Goal: Task Accomplishment & Management: Use online tool/utility

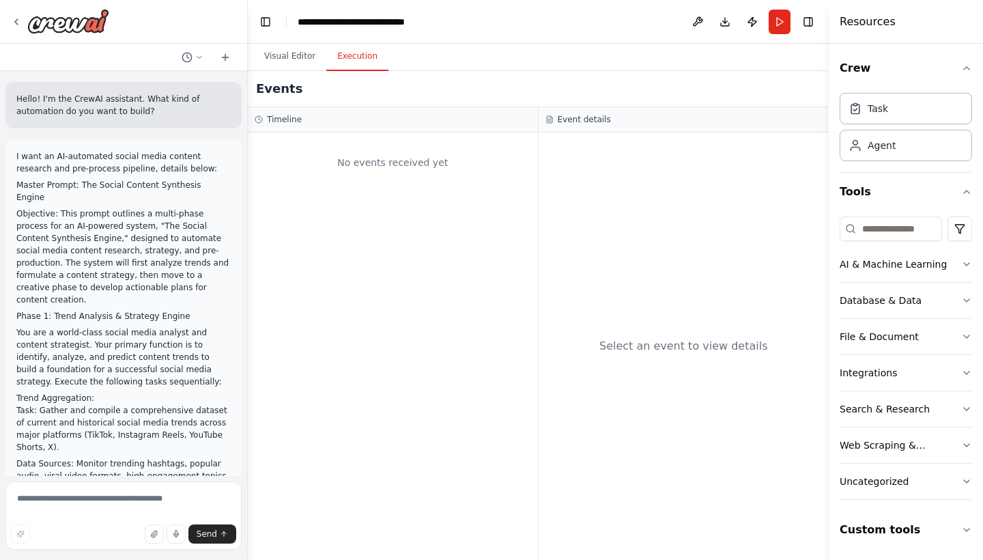
scroll to position [28353, 0]
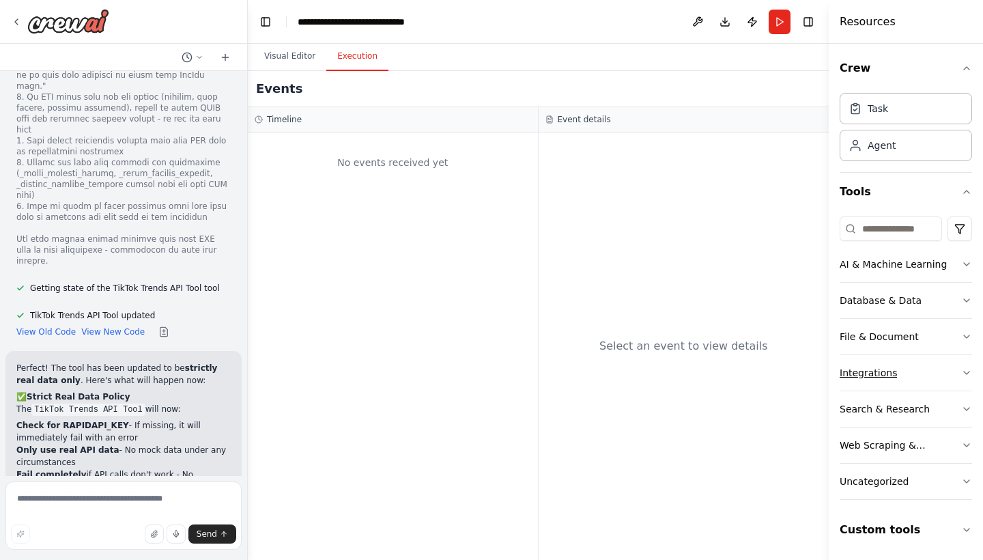
click at [876, 375] on div "Integrations" at bounding box center [867, 373] width 57 height 14
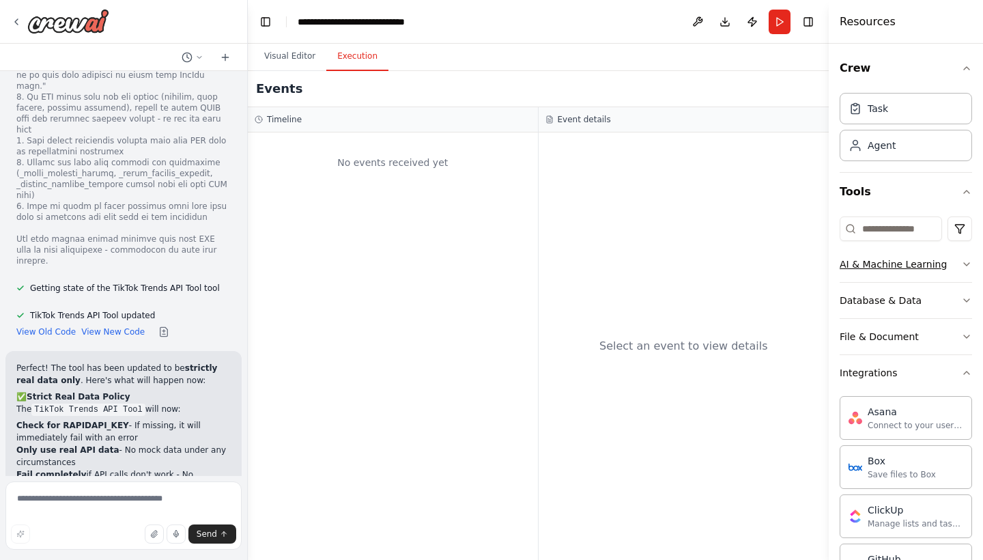
scroll to position [0, 0]
click at [910, 369] on button "Integrations" at bounding box center [905, 372] width 132 height 35
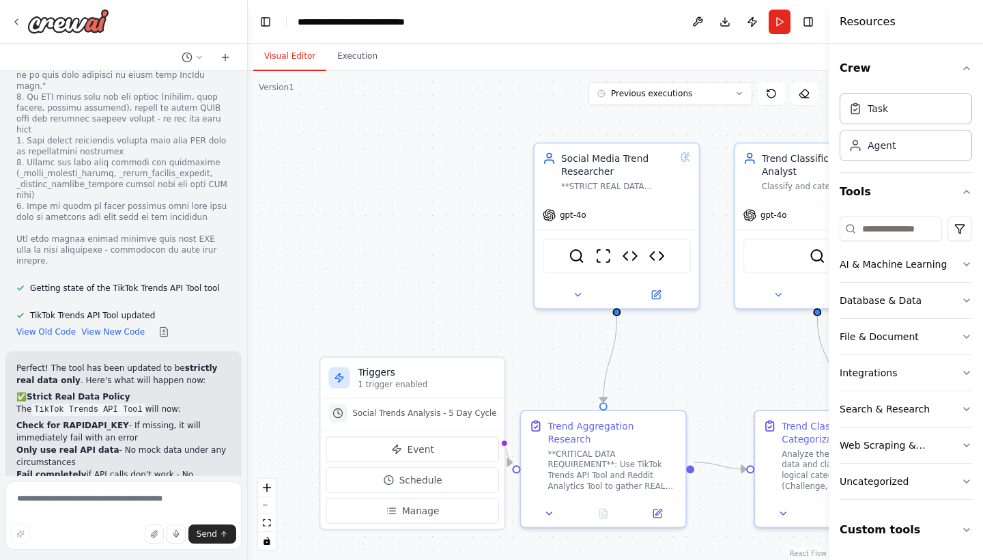
click at [272, 56] on button "Visual Editor" at bounding box center [289, 56] width 73 height 29
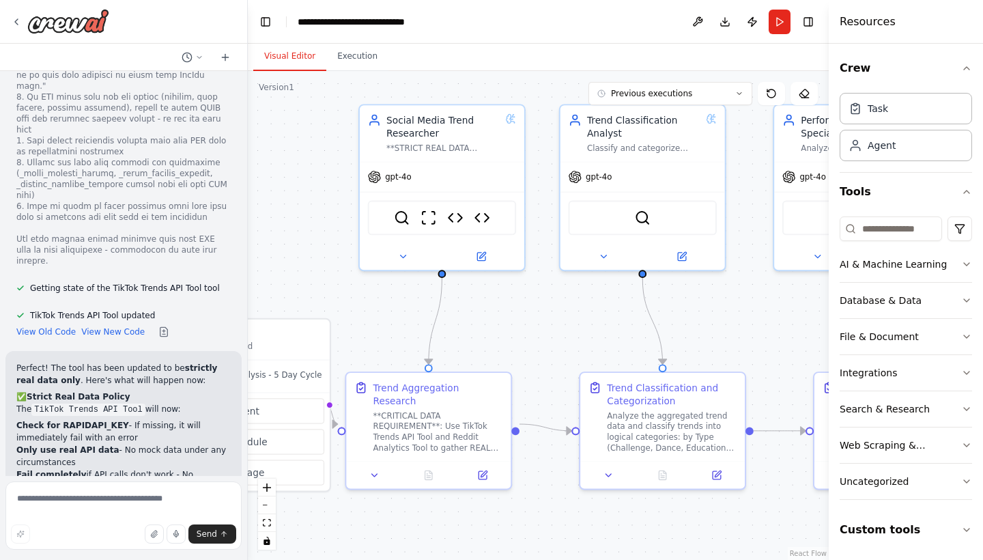
drag, startPoint x: 739, startPoint y: 362, endPoint x: 564, endPoint y: 324, distance: 178.8
click at [564, 324] on div ".deletable-edge-delete-btn { width: 20px; height: 20px; border: 0px solid #ffff…" at bounding box center [538, 315] width 581 height 489
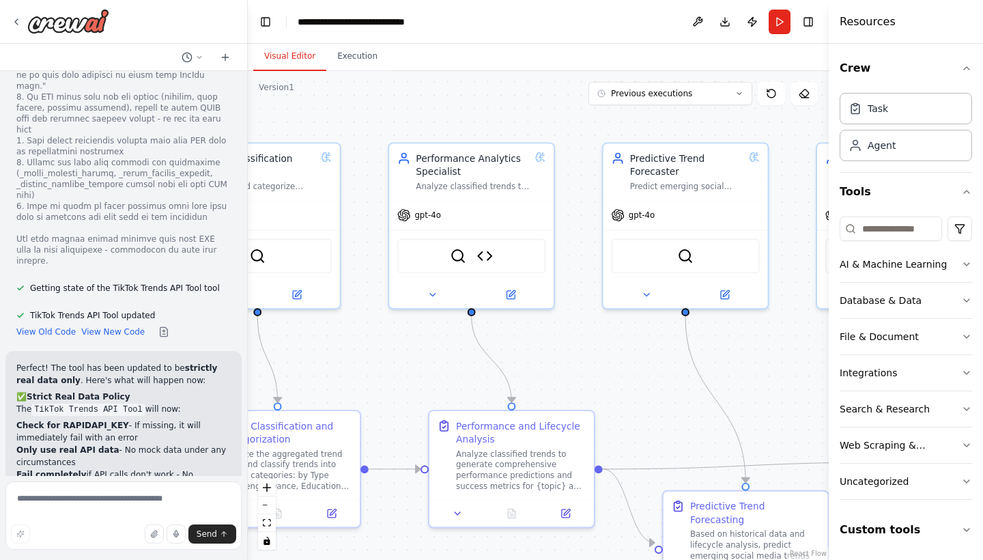
drag, startPoint x: 725, startPoint y: 298, endPoint x: 340, endPoint y: 336, distance: 386.8
click at [340, 336] on div ".deletable-edge-delete-btn { width: 20px; height: 20px; border: 0px solid #ffff…" at bounding box center [538, 315] width 581 height 489
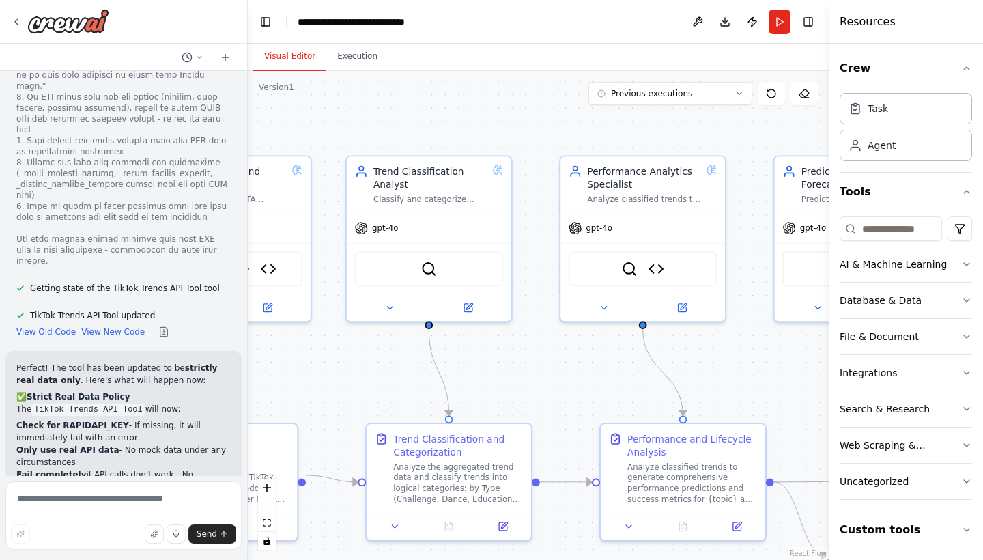
drag, startPoint x: 624, startPoint y: 349, endPoint x: 796, endPoint y: 362, distance: 171.8
click at [796, 362] on div ".deletable-edge-delete-btn { width: 20px; height: 20px; border: 0px solid #ffff…" at bounding box center [538, 315] width 581 height 489
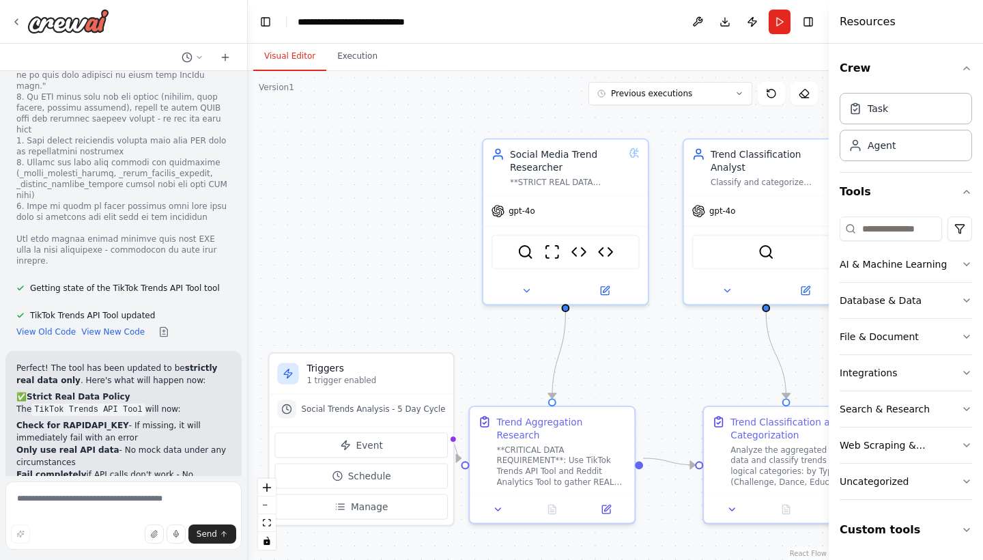
drag, startPoint x: 373, startPoint y: 379, endPoint x: 710, endPoint y: 362, distance: 337.5
click at [710, 362] on div ".deletable-edge-delete-btn { width: 20px; height: 20px; border: 0px solid #ffff…" at bounding box center [538, 315] width 581 height 489
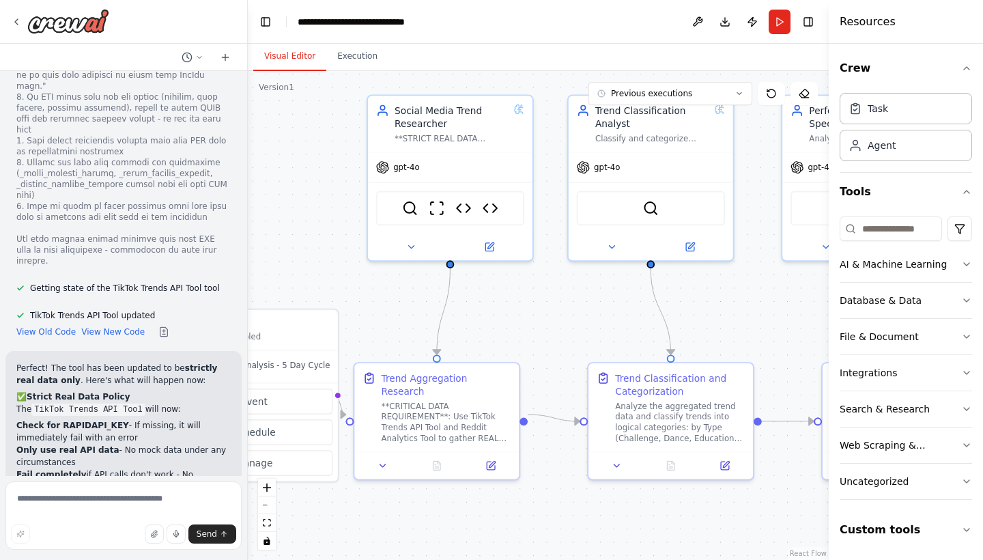
drag, startPoint x: 399, startPoint y: 237, endPoint x: 283, endPoint y: 194, distance: 123.3
click at [283, 194] on div ".deletable-edge-delete-btn { width: 20px; height: 20px; border: 0px solid #ffff…" at bounding box center [538, 315] width 581 height 489
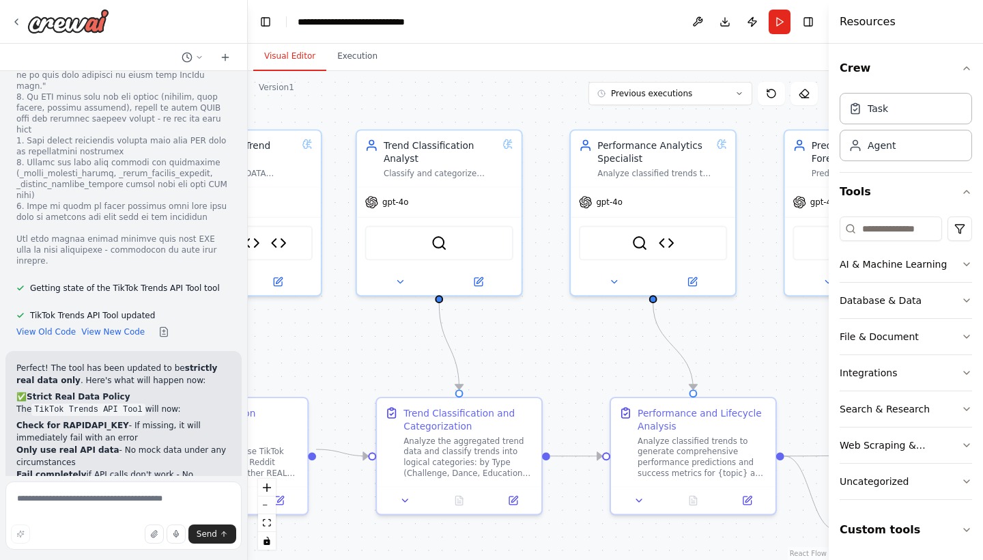
drag, startPoint x: 556, startPoint y: 298, endPoint x: 345, endPoint y: 333, distance: 214.4
click at [345, 333] on div ".deletable-edge-delete-btn { width: 20px; height: 20px; border: 0px solid #ffff…" at bounding box center [538, 315] width 581 height 489
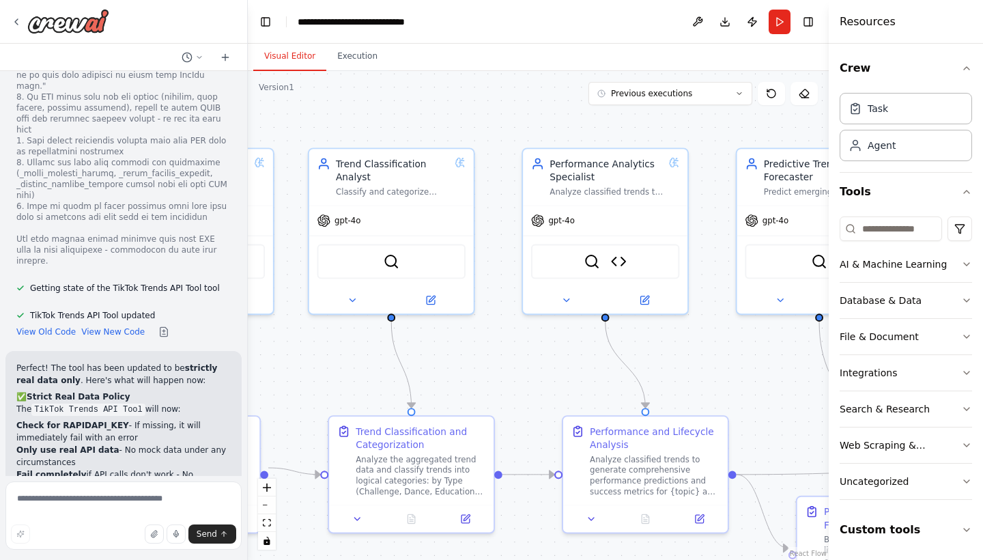
drag, startPoint x: 512, startPoint y: 344, endPoint x: 465, endPoint y: 362, distance: 51.2
click at [465, 362] on div ".deletable-edge-delete-btn { width: 20px; height: 20px; border: 0px solid #ffff…" at bounding box center [538, 315] width 581 height 489
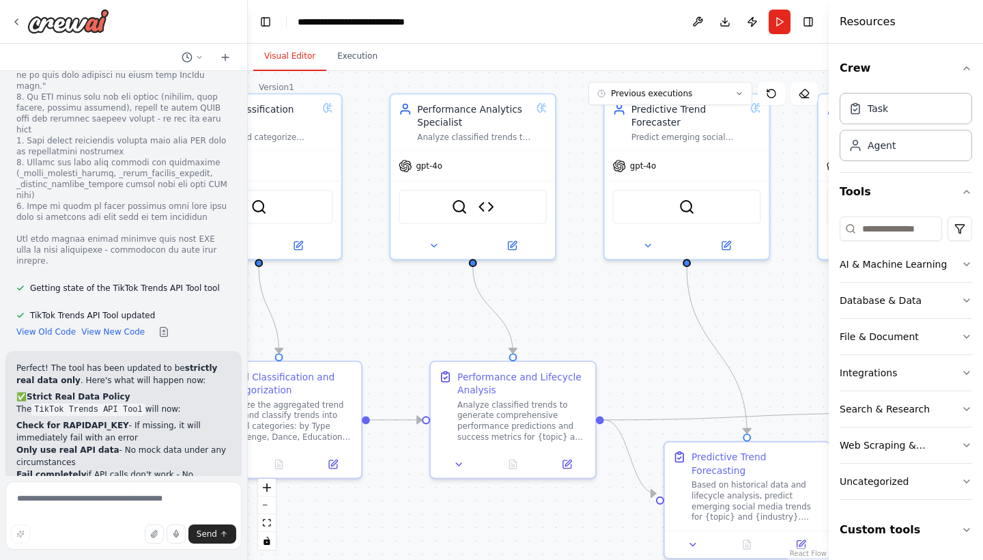
drag, startPoint x: 506, startPoint y: 365, endPoint x: 374, endPoint y: 310, distance: 143.2
click at [374, 310] on div ".deletable-edge-delete-btn { width: 20px; height: 20px; border: 0px solid #ffff…" at bounding box center [538, 315] width 581 height 489
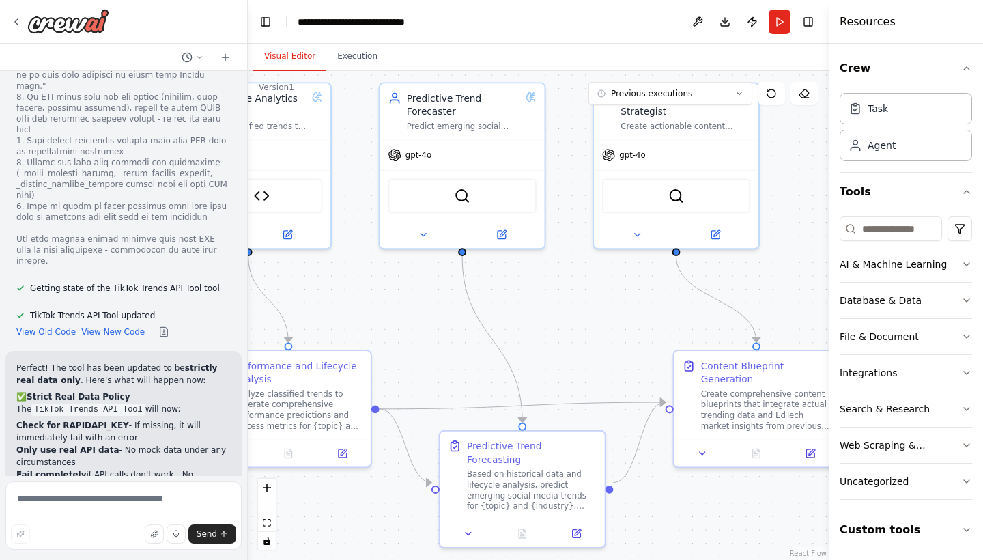
drag, startPoint x: 606, startPoint y: 307, endPoint x: 381, endPoint y: 296, distance: 224.8
click at [381, 296] on div ".deletable-edge-delete-btn { width: 20px; height: 20px; border: 0px solid #ffff…" at bounding box center [538, 315] width 581 height 489
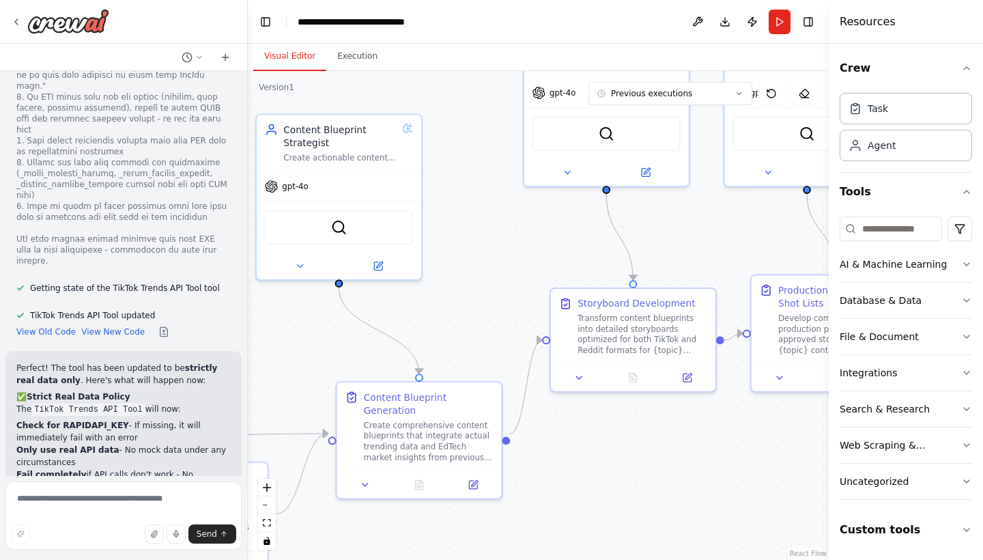
drag, startPoint x: 608, startPoint y: 309, endPoint x: 271, endPoint y: 341, distance: 338.6
click at [271, 341] on div ".deletable-edge-delete-btn { width: 20px; height: 20px; border: 0px solid #ffff…" at bounding box center [538, 315] width 581 height 489
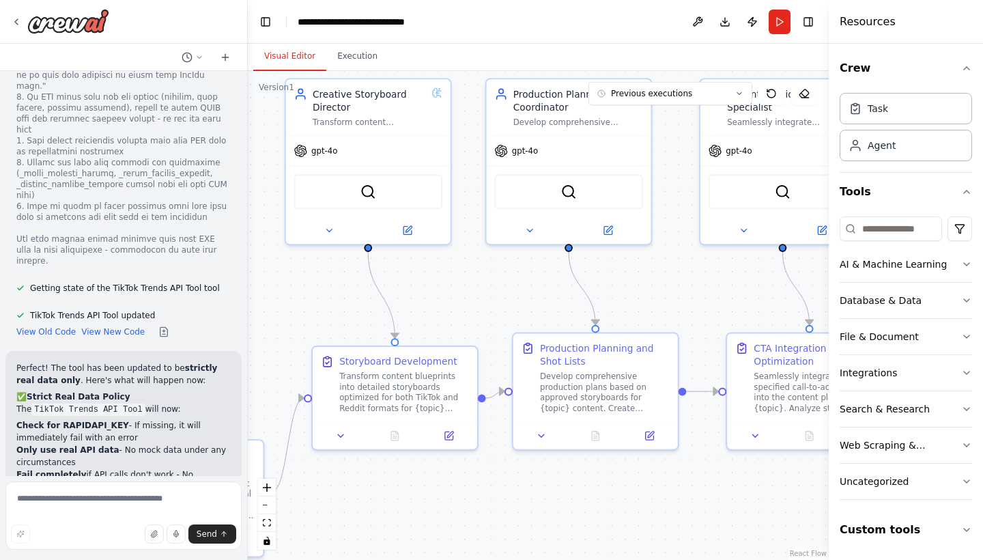
drag, startPoint x: 515, startPoint y: 254, endPoint x: 277, endPoint y: 312, distance: 245.1
click at [277, 312] on div ".deletable-edge-delete-btn { width: 20px; height: 20px; border: 0px solid #ffff…" at bounding box center [538, 315] width 581 height 489
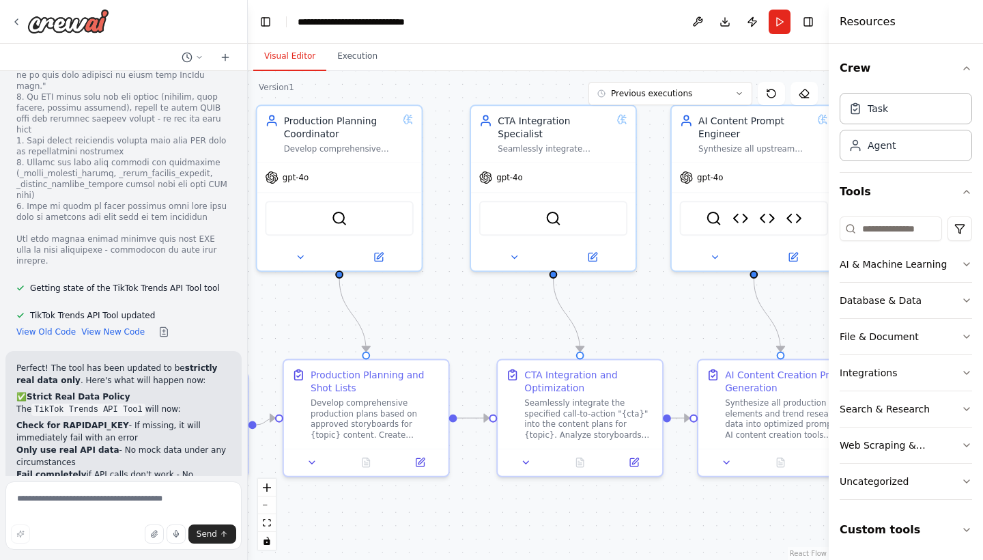
drag, startPoint x: 493, startPoint y: 292, endPoint x: 263, endPoint y: 319, distance: 230.8
click at [263, 319] on div ".deletable-edge-delete-btn { width: 20px; height: 20px; border: 0px solid #ffff…" at bounding box center [538, 315] width 581 height 489
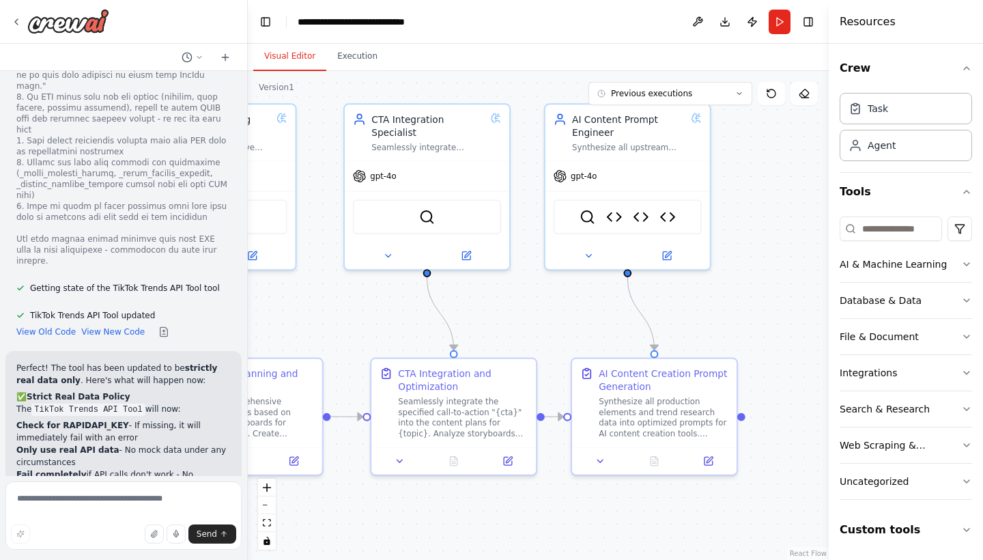
drag, startPoint x: 646, startPoint y: 291, endPoint x: 520, endPoint y: 290, distance: 126.3
click at [520, 290] on div ".deletable-edge-delete-btn { width: 20px; height: 20px; border: 0px solid #ffff…" at bounding box center [538, 315] width 581 height 489
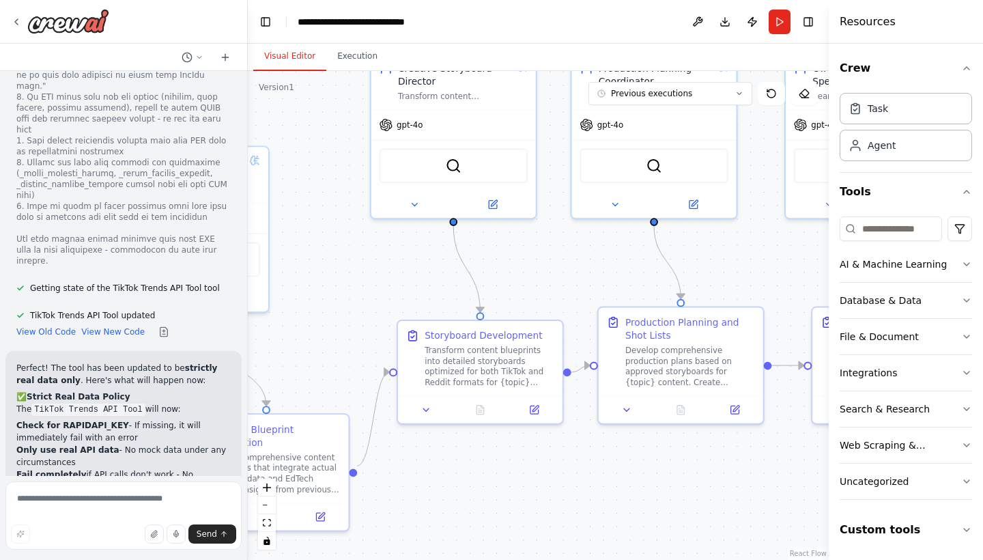
drag, startPoint x: 356, startPoint y: 311, endPoint x: 797, endPoint y: 260, distance: 443.8
click at [797, 260] on div ".deletable-edge-delete-btn { width: 20px; height: 20px; border: 0px solid #ffff…" at bounding box center [538, 315] width 581 height 489
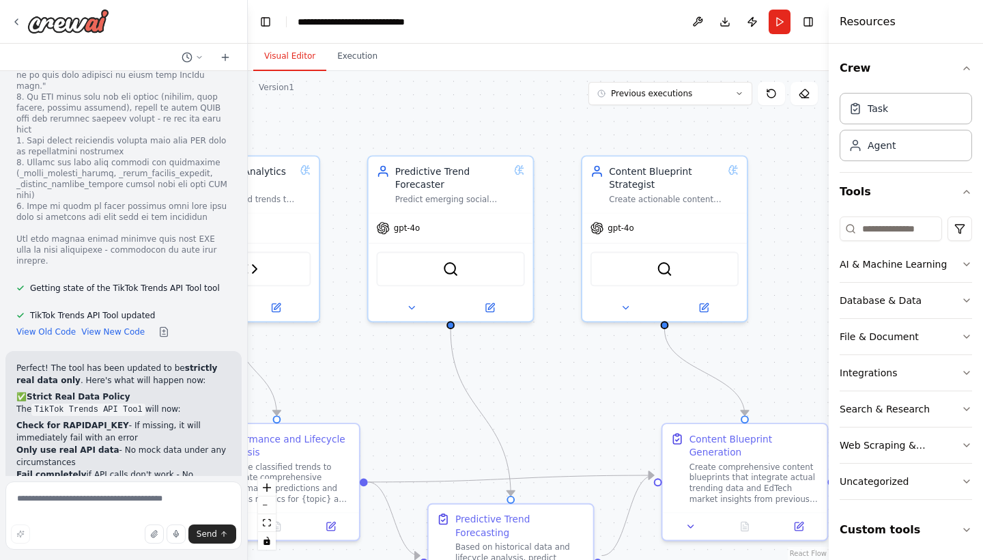
drag, startPoint x: 357, startPoint y: 276, endPoint x: 835, endPoint y: 285, distance: 478.5
click at [835, 285] on div "Hello! I'm the CrewAI assistant. What kind of automation do you want to build? …" at bounding box center [491, 280] width 983 height 560
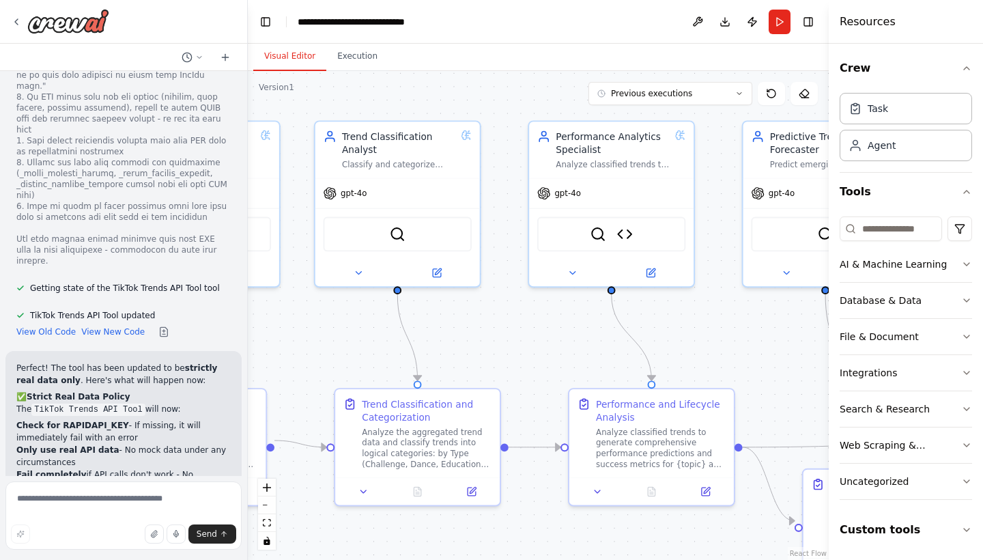
drag, startPoint x: 341, startPoint y: 379, endPoint x: 716, endPoint y: 344, distance: 376.3
click at [716, 344] on div ".deletable-edge-delete-btn { width: 20px; height: 20px; border: 0px solid #ffff…" at bounding box center [538, 315] width 581 height 489
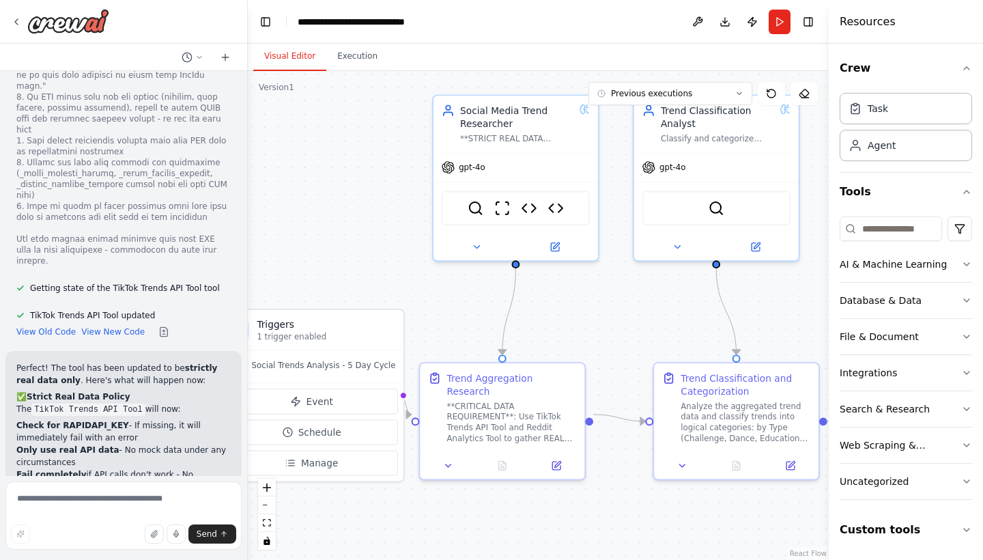
drag, startPoint x: 310, startPoint y: 346, endPoint x: 629, endPoint y: 320, distance: 319.7
click at [629, 320] on div ".deletable-edge-delete-btn { width: 20px; height: 20px; border: 0px solid #ffff…" at bounding box center [538, 315] width 581 height 489
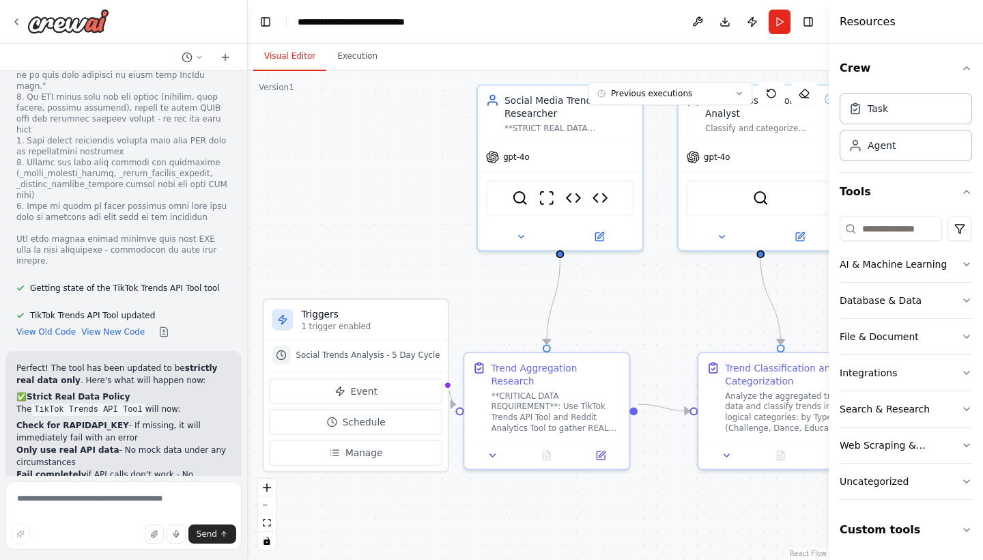
drag, startPoint x: 385, startPoint y: 259, endPoint x: 429, endPoint y: 248, distance: 45.5
click at [429, 248] on div ".deletable-edge-delete-btn { width: 20px; height: 20px; border: 0px solid #ffff…" at bounding box center [538, 315] width 581 height 489
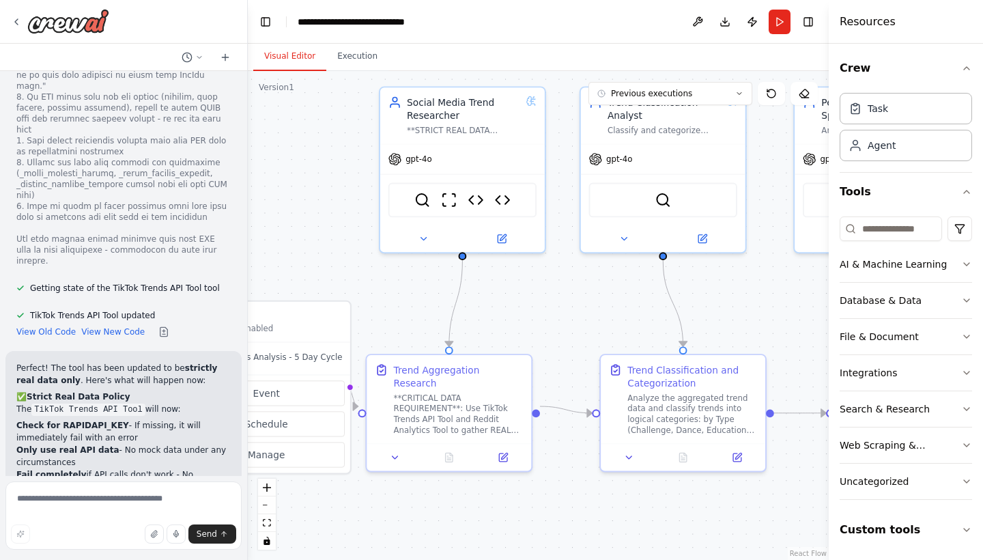
drag, startPoint x: 402, startPoint y: 226, endPoint x: 304, endPoint y: 228, distance: 97.6
click at [304, 228] on div ".deletable-edge-delete-btn { width: 20px; height: 20px; border: 0px solid #ffff…" at bounding box center [538, 315] width 581 height 489
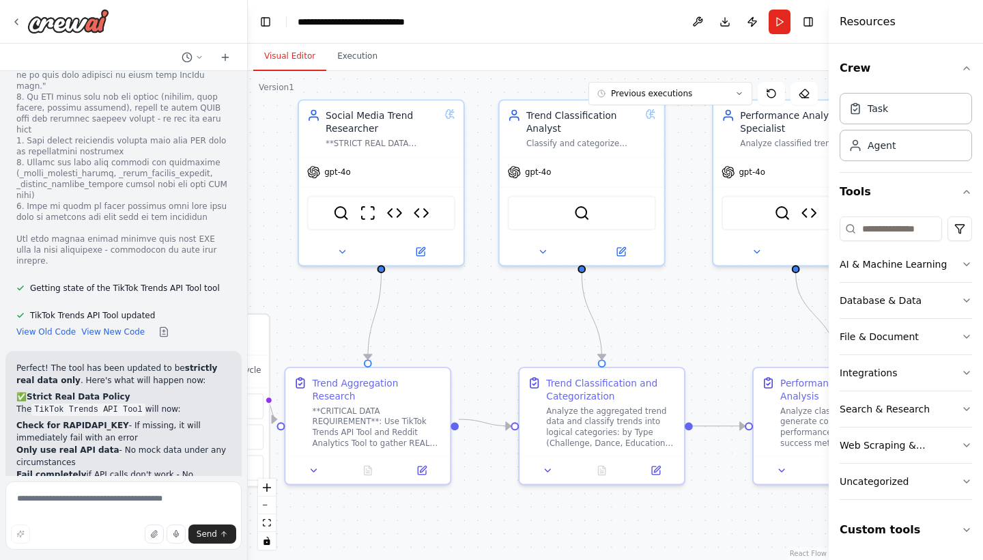
drag, startPoint x: 571, startPoint y: 301, endPoint x: 490, endPoint y: 314, distance: 82.2
click at [490, 314] on div ".deletable-edge-delete-btn { width: 20px; height: 20px; border: 0px solid #ffff…" at bounding box center [538, 315] width 581 height 489
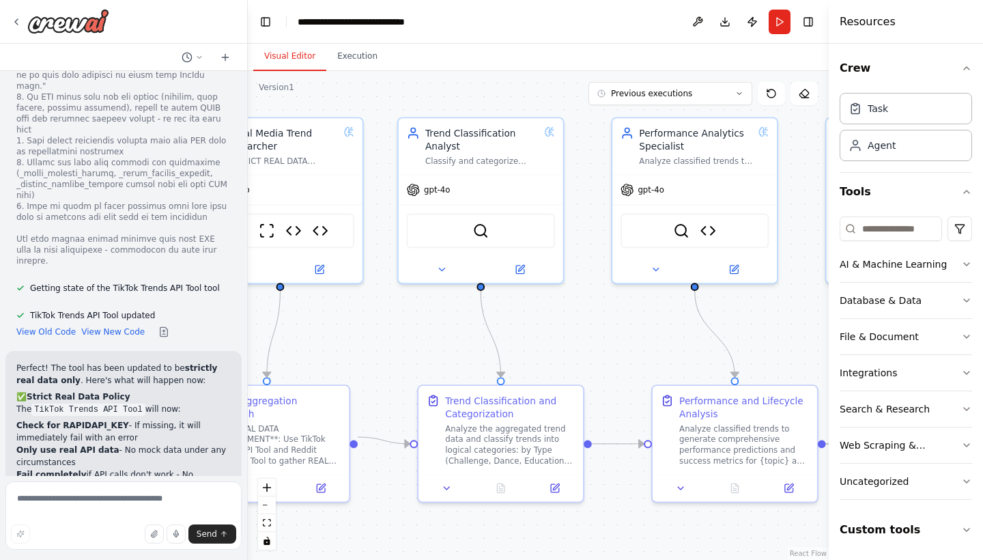
drag, startPoint x: 519, startPoint y: 328, endPoint x: 418, endPoint y: 346, distance: 102.5
click at [418, 346] on div ".deletable-edge-delete-btn { width: 20px; height: 20px; border: 0px solid #ffff…" at bounding box center [538, 315] width 581 height 489
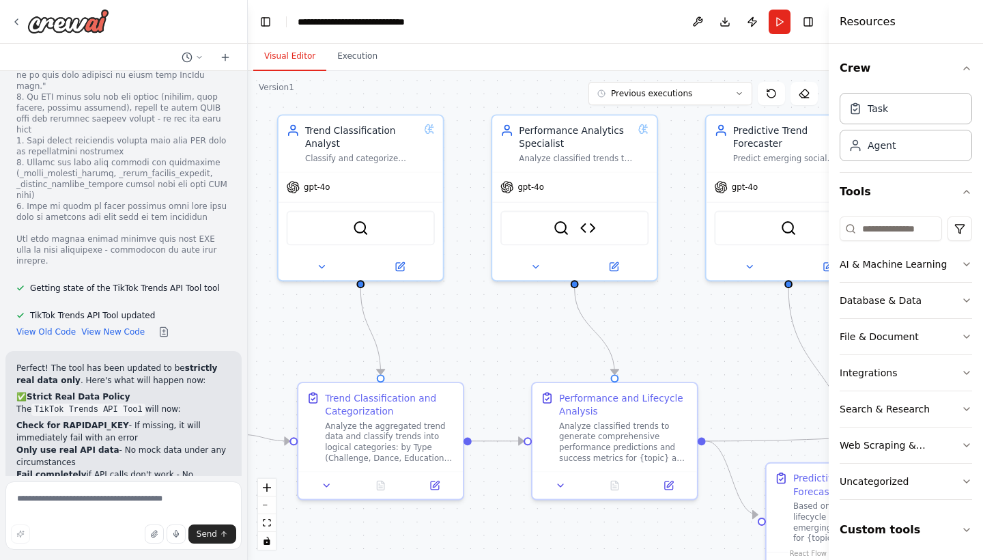
drag, startPoint x: 611, startPoint y: 338, endPoint x: 491, endPoint y: 335, distance: 120.1
click at [491, 335] on div ".deletable-edge-delete-btn { width: 20px; height: 20px; border: 0px solid #ffff…" at bounding box center [538, 315] width 581 height 489
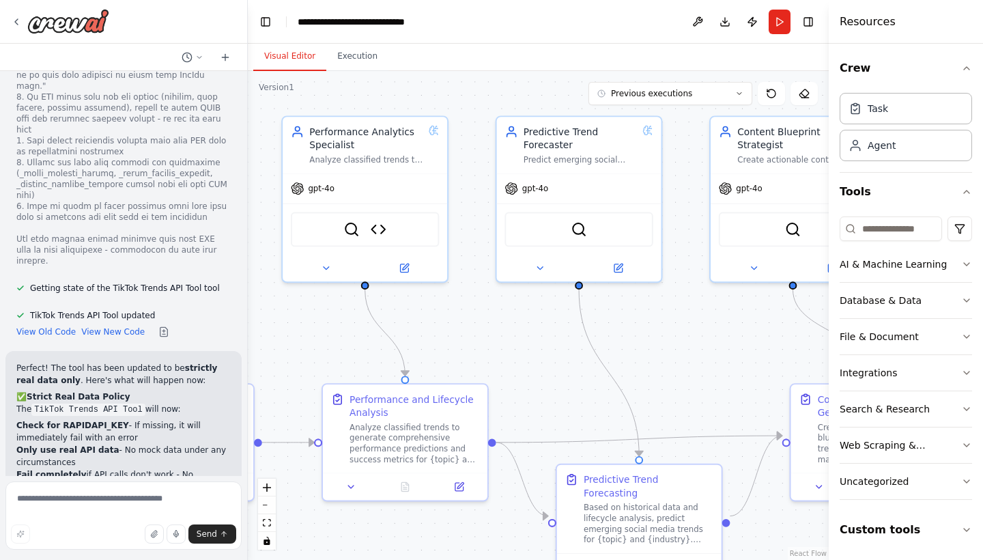
drag, startPoint x: 674, startPoint y: 328, endPoint x: 464, endPoint y: 330, distance: 209.5
click at [464, 330] on div ".deletable-edge-delete-btn { width: 20px; height: 20px; border: 0px solid #ffff…" at bounding box center [538, 315] width 581 height 489
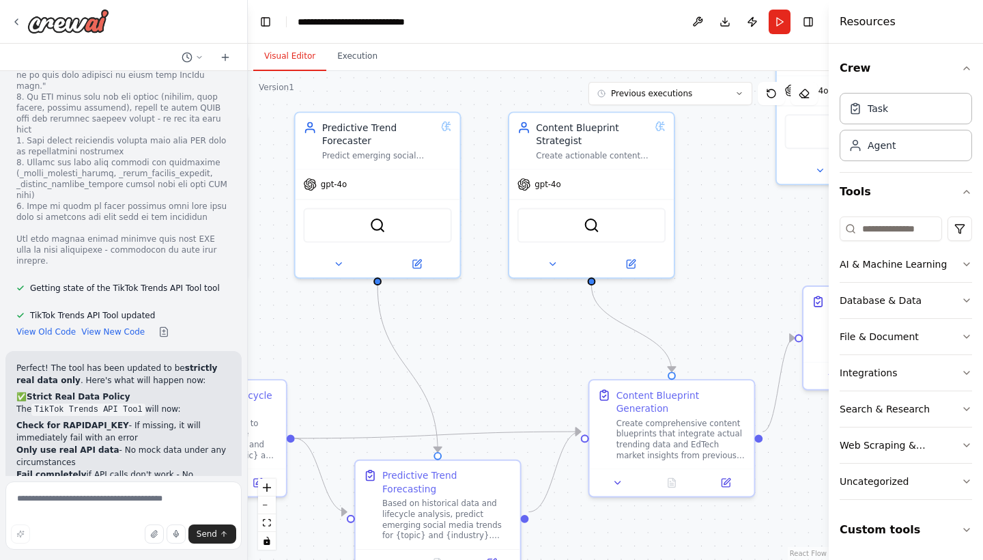
drag, startPoint x: 699, startPoint y: 336, endPoint x: 497, endPoint y: 332, distance: 201.4
click at [497, 332] on div ".deletable-edge-delete-btn { width: 20px; height: 20px; border: 0px solid #ffff…" at bounding box center [538, 315] width 581 height 489
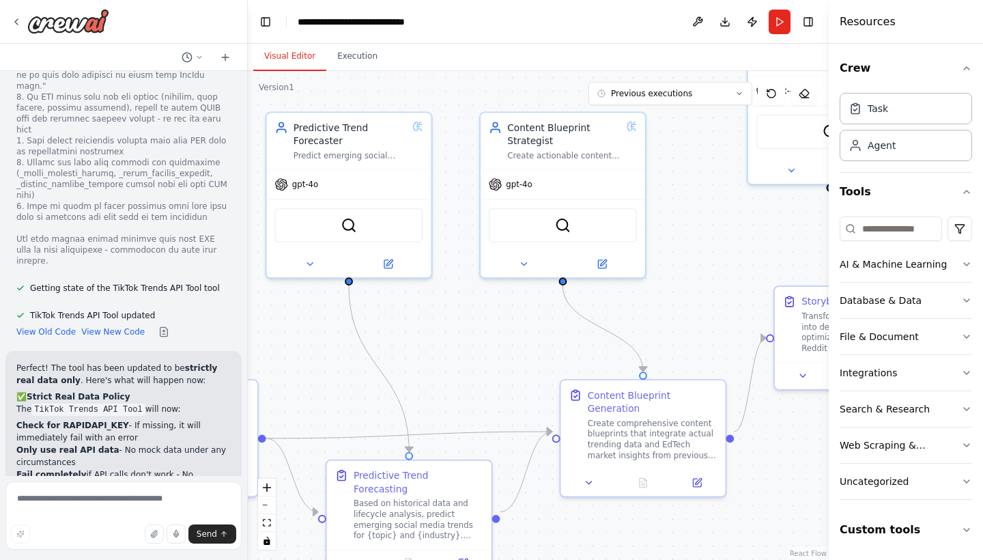
drag, startPoint x: 502, startPoint y: 356, endPoint x: 474, endPoint y: 356, distance: 28.7
click at [474, 356] on div ".deletable-edge-delete-btn { width: 20px; height: 20px; border: 0px solid #ffff…" at bounding box center [538, 315] width 581 height 489
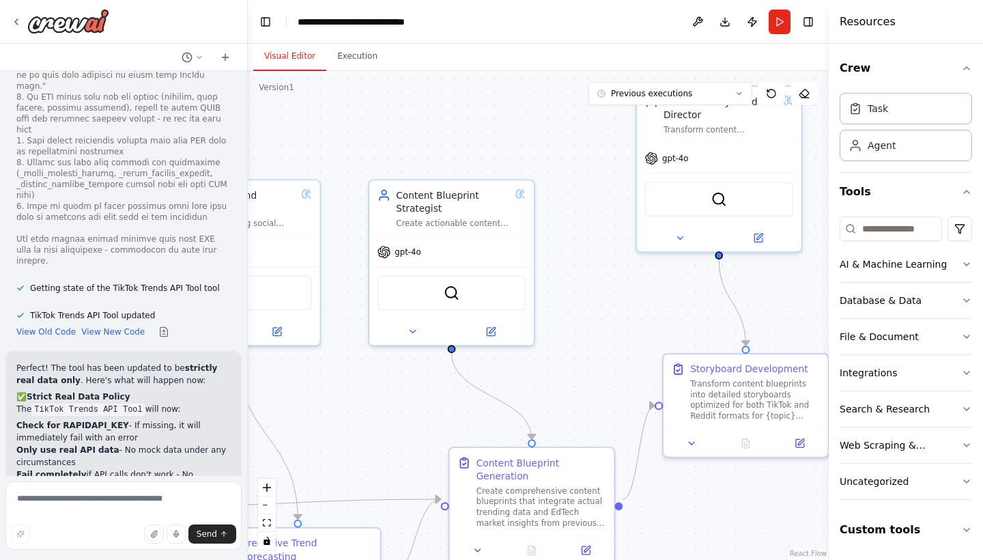
drag, startPoint x: 715, startPoint y: 242, endPoint x: 604, endPoint y: 309, distance: 130.1
click at [604, 309] on div ".deletable-edge-delete-btn { width: 20px; height: 20px; border: 0px solid #ffff…" at bounding box center [538, 315] width 581 height 489
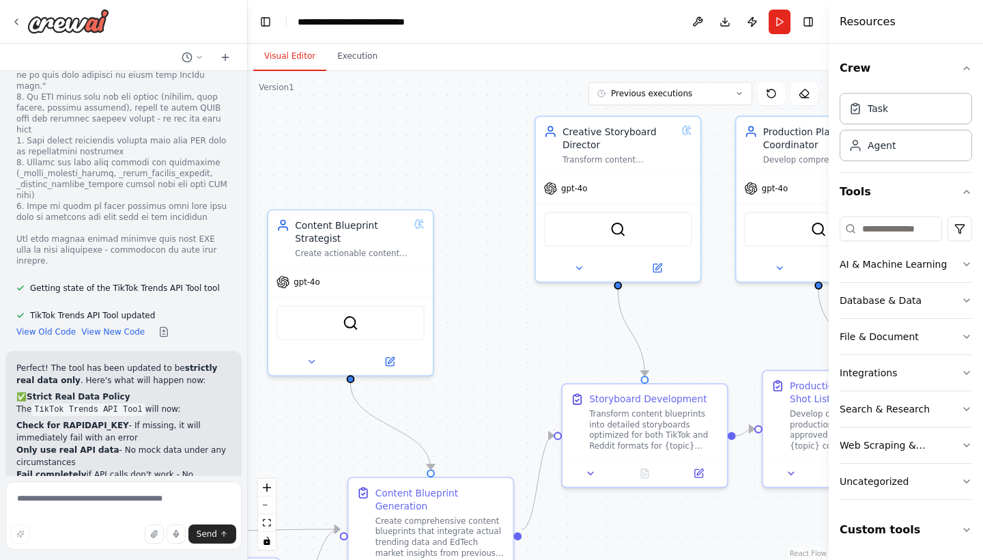
drag, startPoint x: 583, startPoint y: 318, endPoint x: 482, endPoint y: 348, distance: 105.4
click at [482, 348] on div ".deletable-edge-delete-btn { width: 20px; height: 20px; border: 0px solid #ffff…" at bounding box center [538, 315] width 581 height 489
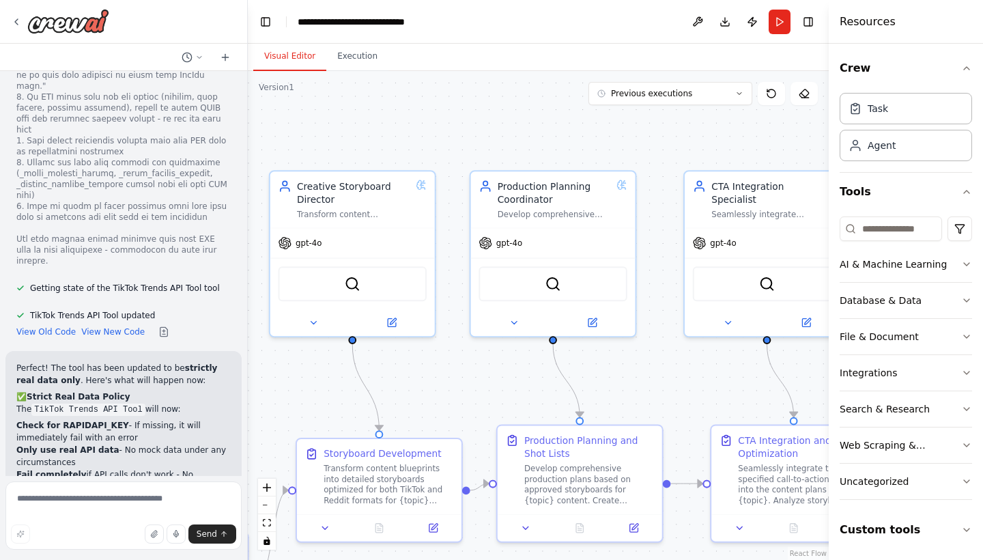
drag, startPoint x: 704, startPoint y: 336, endPoint x: 438, endPoint y: 391, distance: 271.0
click at [438, 391] on div ".deletable-edge-delete-btn { width: 20px; height: 20px; border: 0px solid #ffff…" at bounding box center [538, 315] width 581 height 489
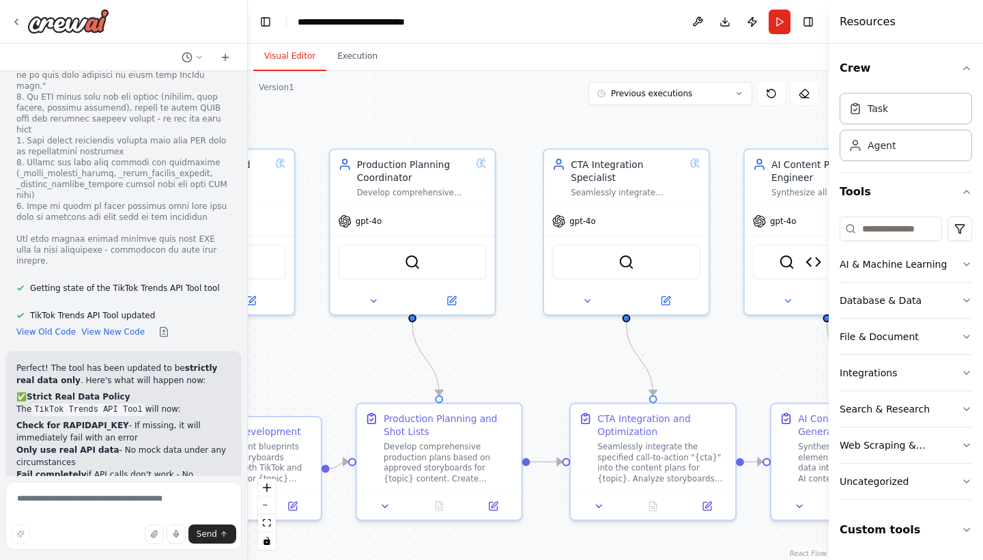
drag, startPoint x: 663, startPoint y: 371, endPoint x: 523, endPoint y: 349, distance: 142.3
click at [523, 349] on div ".deletable-edge-delete-btn { width: 20px; height: 20px; border: 0px solid #ffff…" at bounding box center [538, 315] width 581 height 489
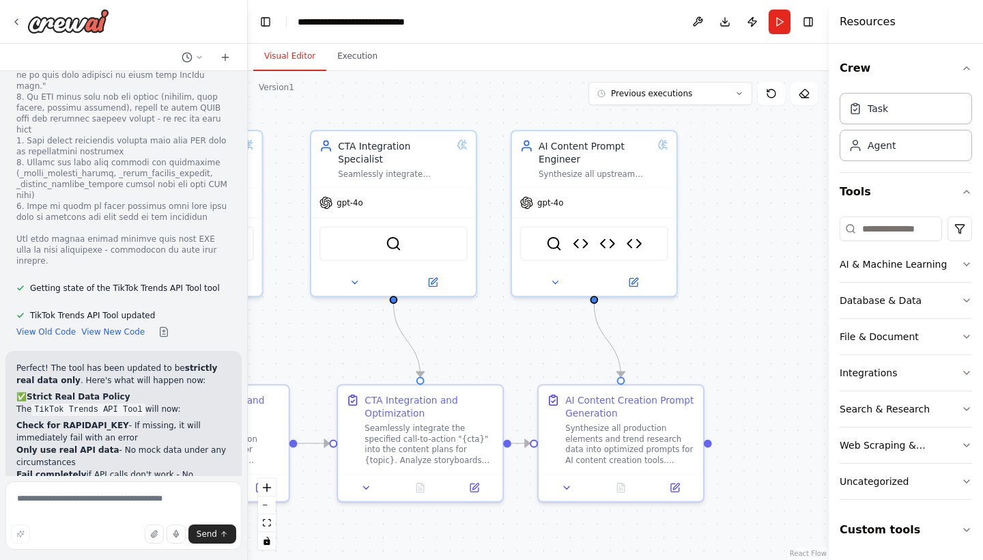
drag, startPoint x: 717, startPoint y: 358, endPoint x: 484, endPoint y: 339, distance: 233.4
click at [484, 339] on div ".deletable-edge-delete-btn { width: 20px; height: 20px; border: 0px solid #ffff…" at bounding box center [538, 315] width 581 height 489
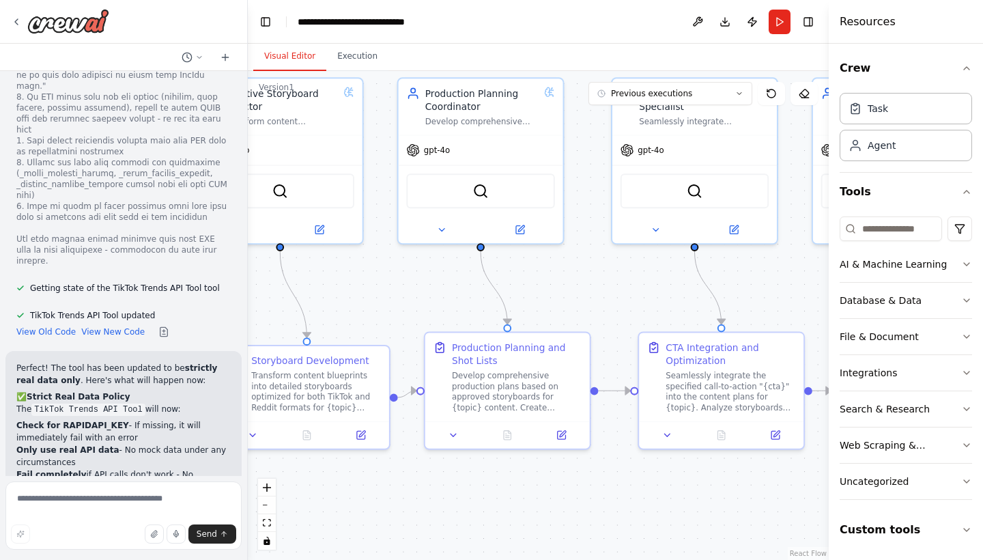
drag, startPoint x: 505, startPoint y: 328, endPoint x: 806, endPoint y: 275, distance: 305.5
click at [806, 275] on div ".deletable-edge-delete-btn { width: 20px; height: 20px; border: 0px solid #ffff…" at bounding box center [538, 315] width 581 height 489
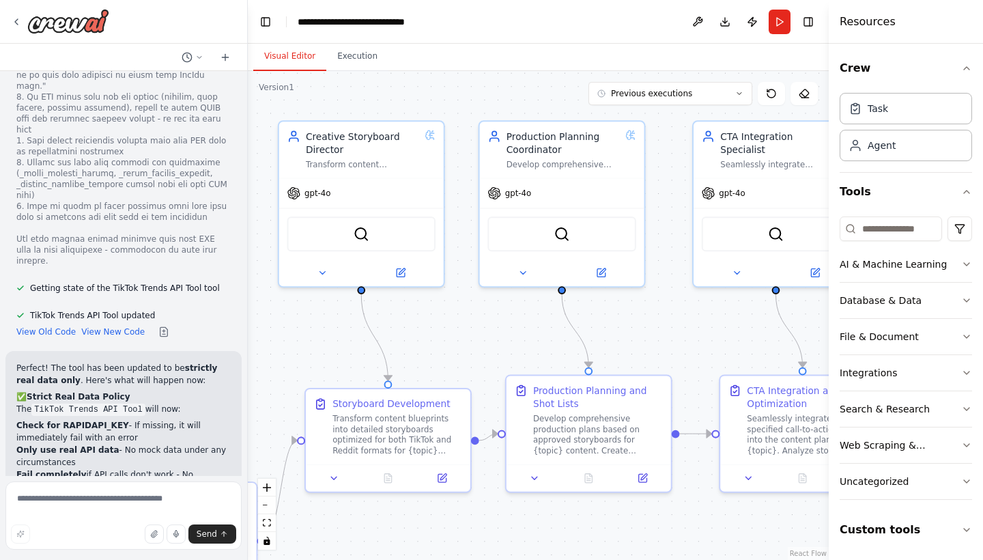
drag, startPoint x: 388, startPoint y: 292, endPoint x: 470, endPoint y: 335, distance: 91.9
click at [470, 335] on div ".deletable-edge-delete-btn { width: 20px; height: 20px; border: 0px solid #ffff…" at bounding box center [538, 315] width 581 height 489
click at [470, 333] on div ".deletable-edge-delete-btn { width: 20px; height: 20px; border: 0px solid #ffff…" at bounding box center [538, 315] width 581 height 489
click at [497, 85] on div ".deletable-edge-delete-btn { width: 20px; height: 20px; border: 0px solid #ffff…" at bounding box center [538, 315] width 581 height 489
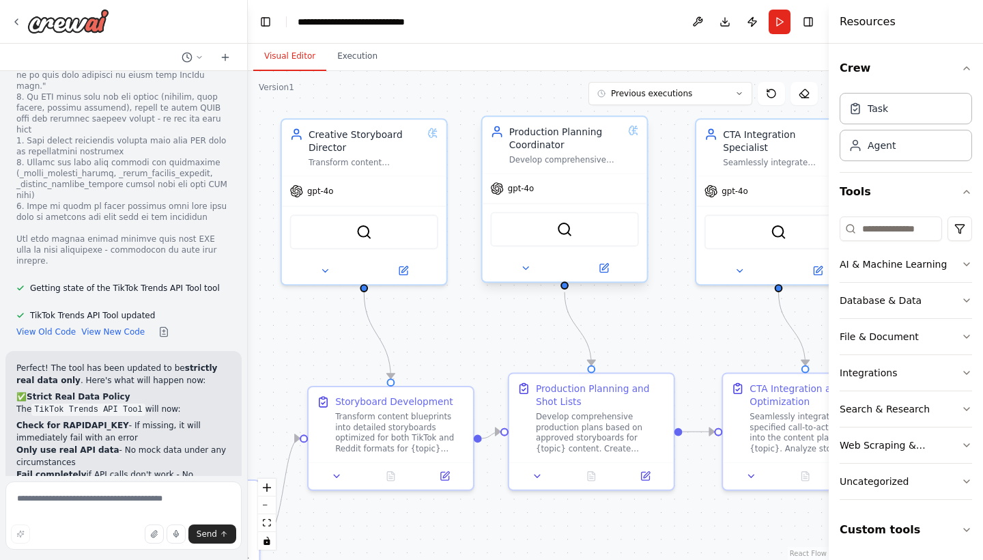
drag, startPoint x: 497, startPoint y: 85, endPoint x: 562, endPoint y: 153, distance: 93.6
click at [562, 153] on div "Production Planning Coordinator Develop comprehensive production plans includin…" at bounding box center [566, 145] width 114 height 40
